Goal: Information Seeking & Learning: Learn about a topic

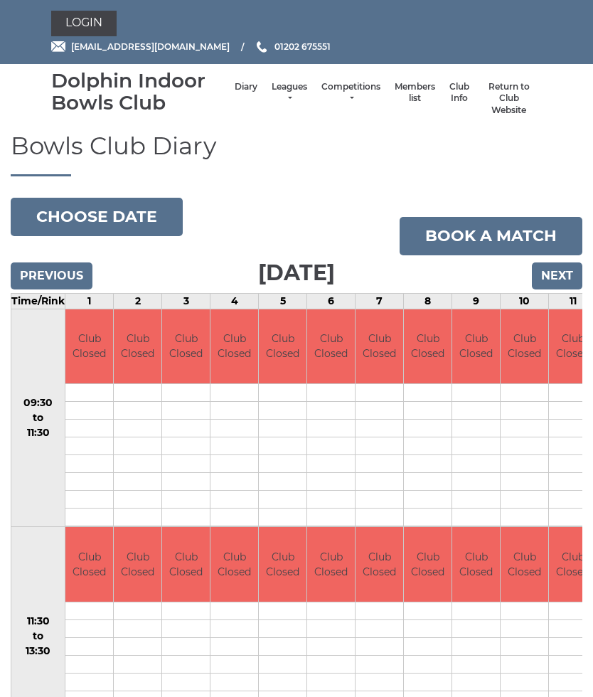
click at [272, 90] on link "Leagues" at bounding box center [290, 92] width 36 height 23
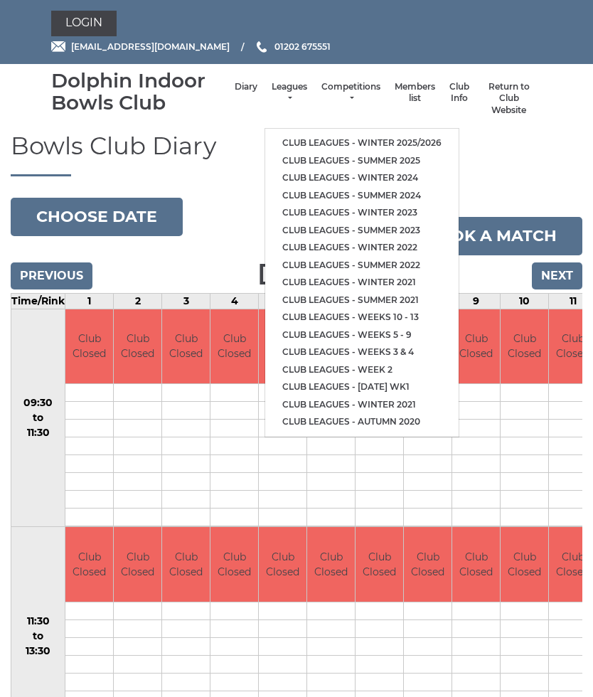
click at [407, 156] on link "Club leagues - Summer 2025" at bounding box center [361, 161] width 193 height 18
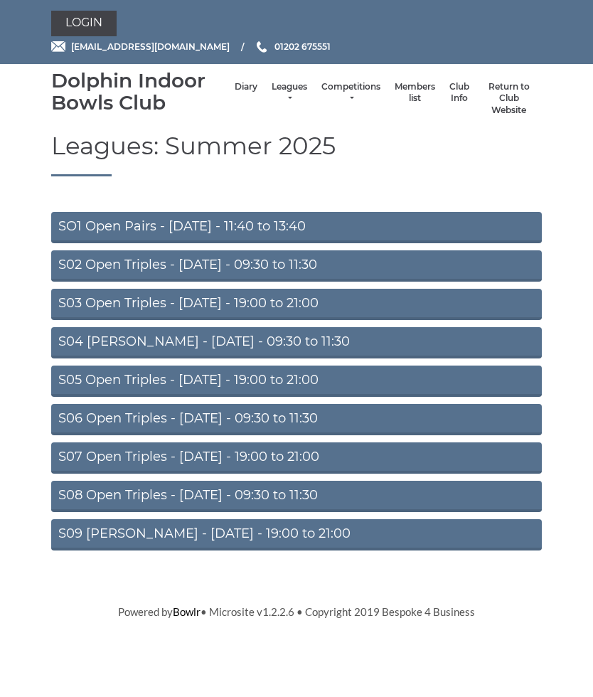
click at [176, 460] on link "S07 Open Triples - Thursday - 19:00 to 21:00" at bounding box center [296, 457] width 490 height 31
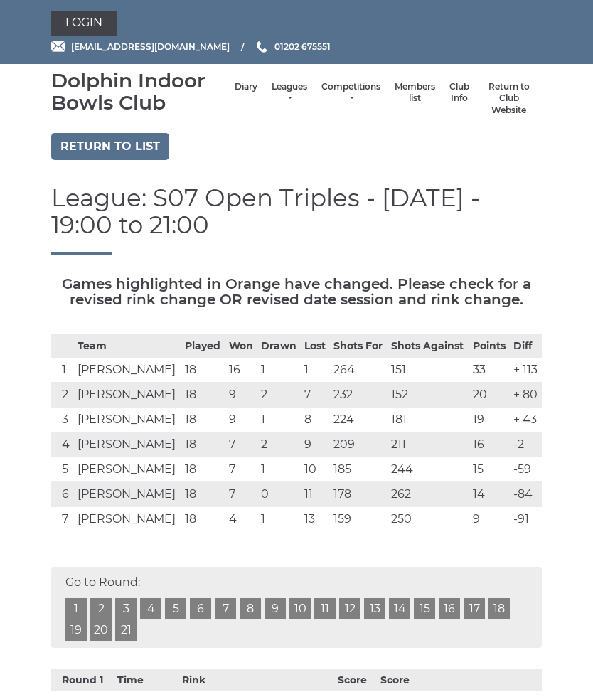
click at [99, 149] on link "Return to list" at bounding box center [110, 146] width 118 height 27
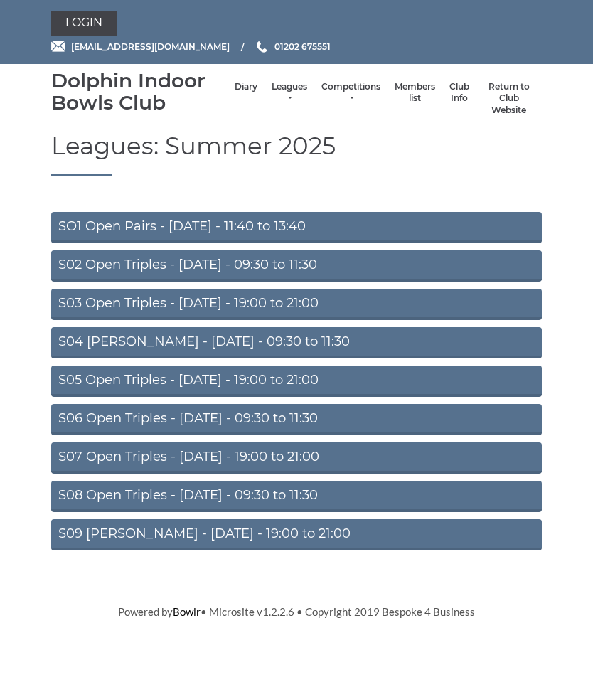
click at [176, 502] on link "S08 Open Triples - [DATE] - 09:30 to 11:30" at bounding box center [296, 496] width 490 height 31
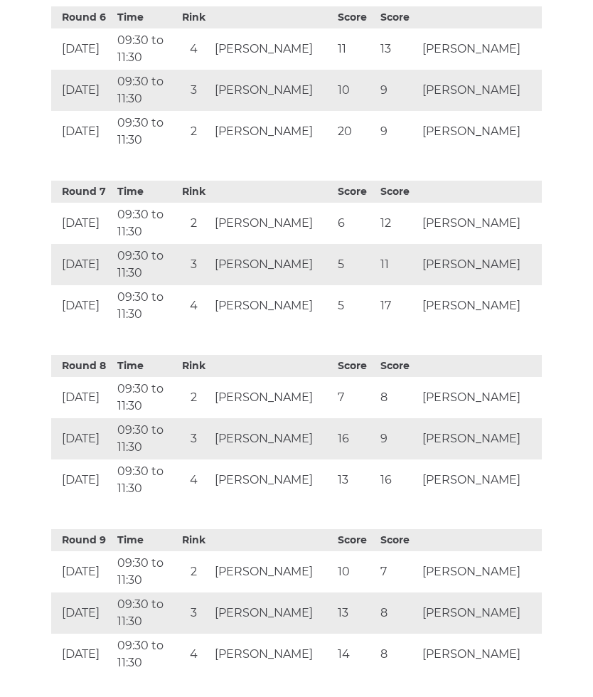
scroll to position [1507, 0]
